Goal: Information Seeking & Learning: Understand process/instructions

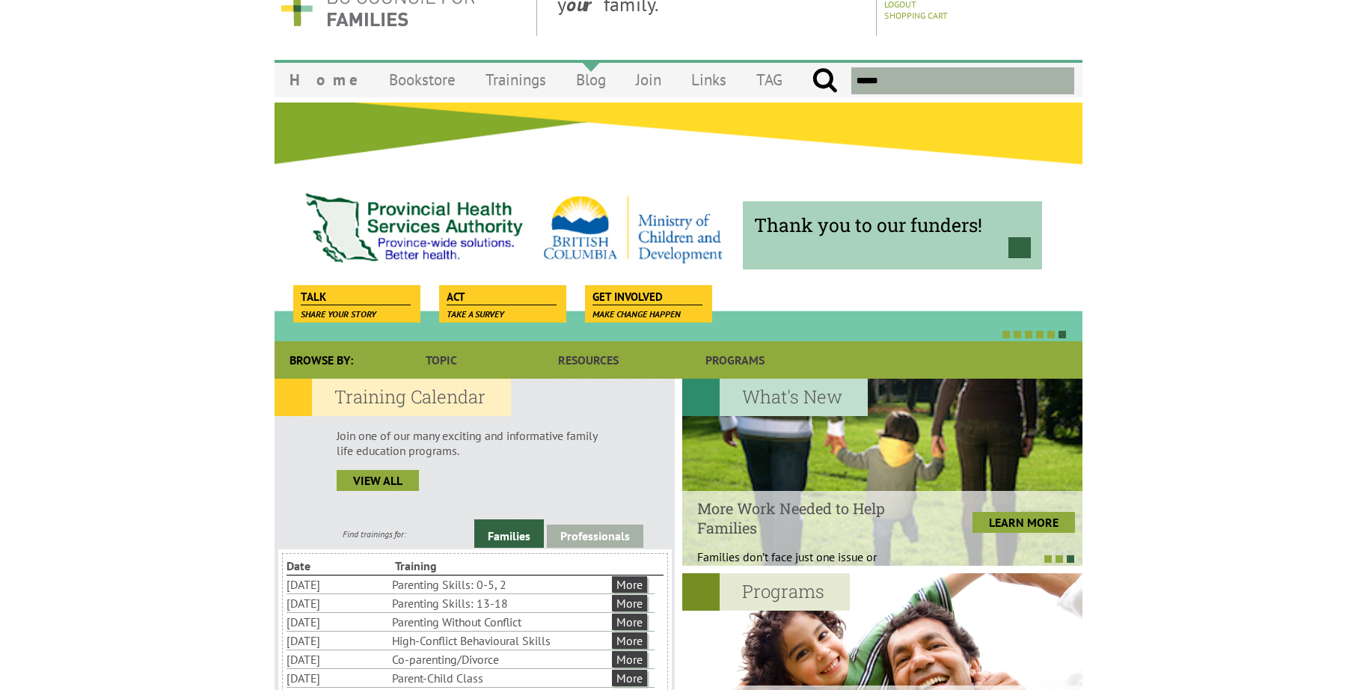
scroll to position [67, 0]
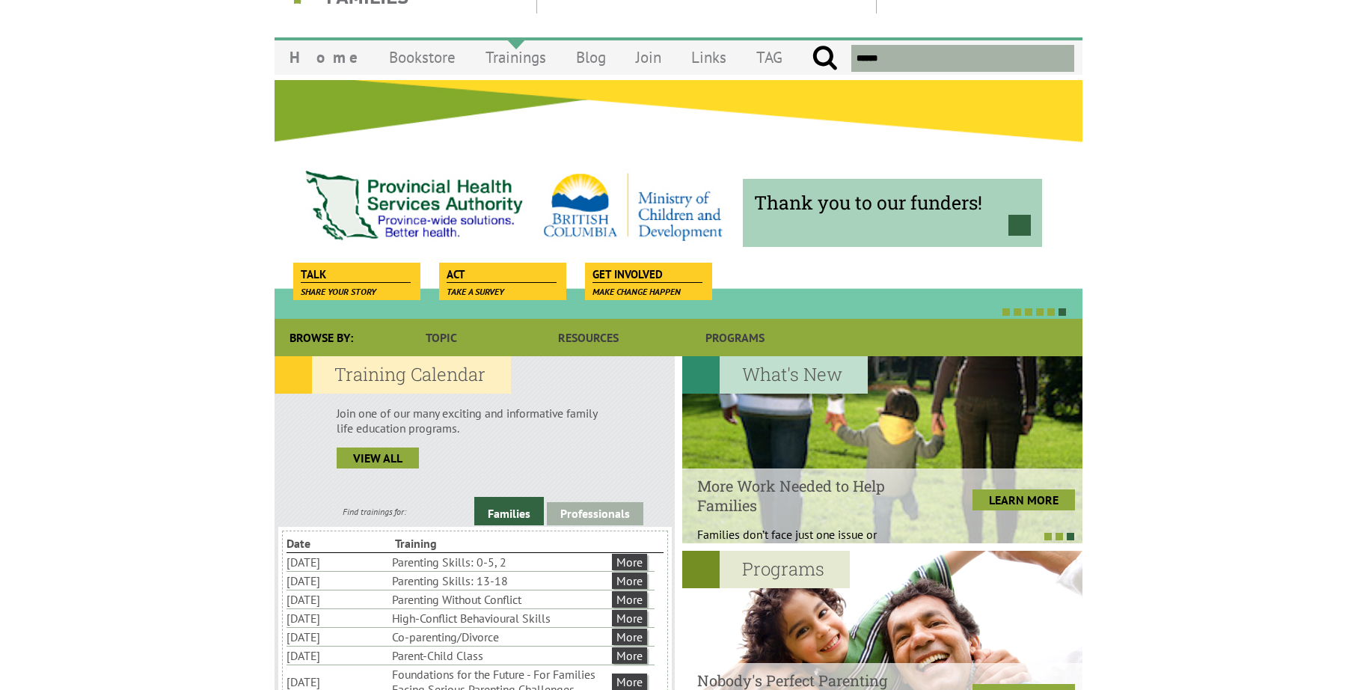
click at [479, 69] on link "Trainings" at bounding box center [515, 57] width 90 height 35
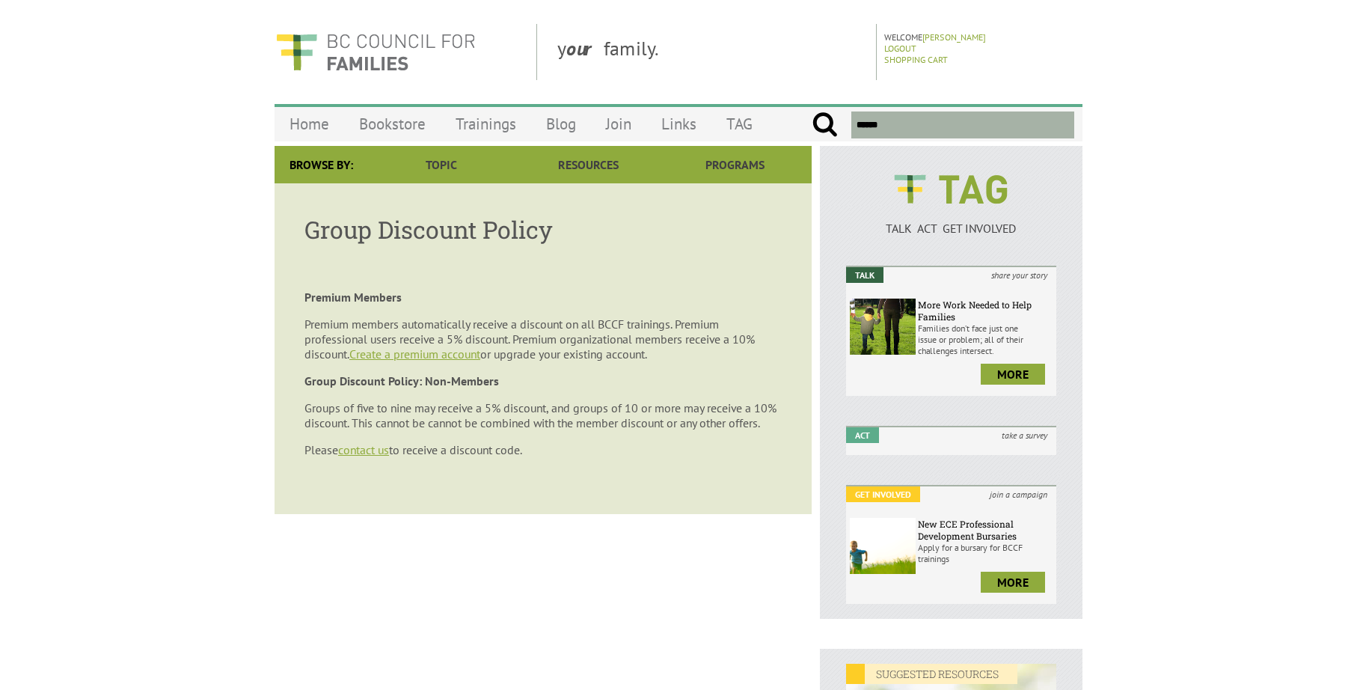
drag, startPoint x: 308, startPoint y: 298, endPoint x: 583, endPoint y: 467, distance: 323.0
click at [583, 457] on div "Premium Members Premium members automatically receive a discount on all BCCF tr…" at bounding box center [542, 373] width 477 height 168
drag, startPoint x: 583, startPoint y: 467, endPoint x: 598, endPoint y: 467, distance: 14.2
click at [583, 457] on p "Please contact us to receive a discount code." at bounding box center [542, 449] width 477 height 15
drag, startPoint x: 587, startPoint y: 464, endPoint x: 294, endPoint y: 297, distance: 337.6
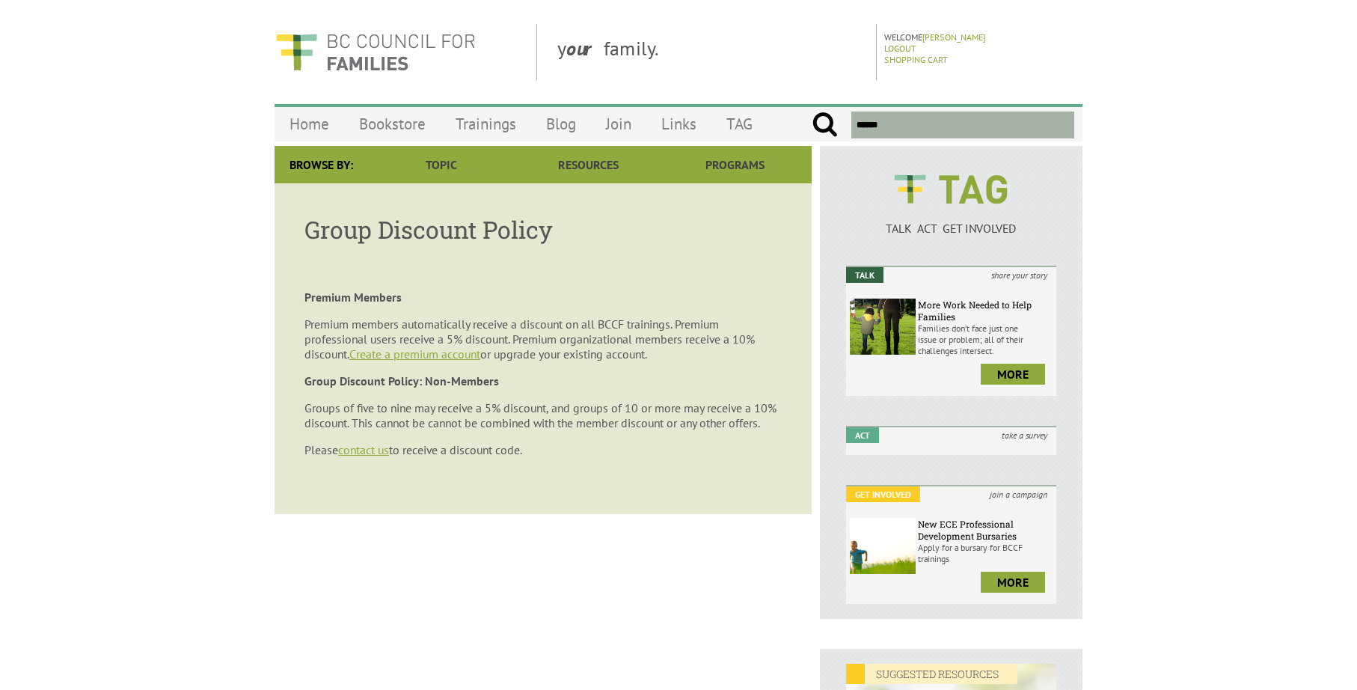
click at [294, 297] on article "**********" at bounding box center [542, 348] width 537 height 331
copy div "Premium Members Premium members automatically receive a discount on all BCCF tr…"
